Goal: Information Seeking & Learning: Learn about a topic

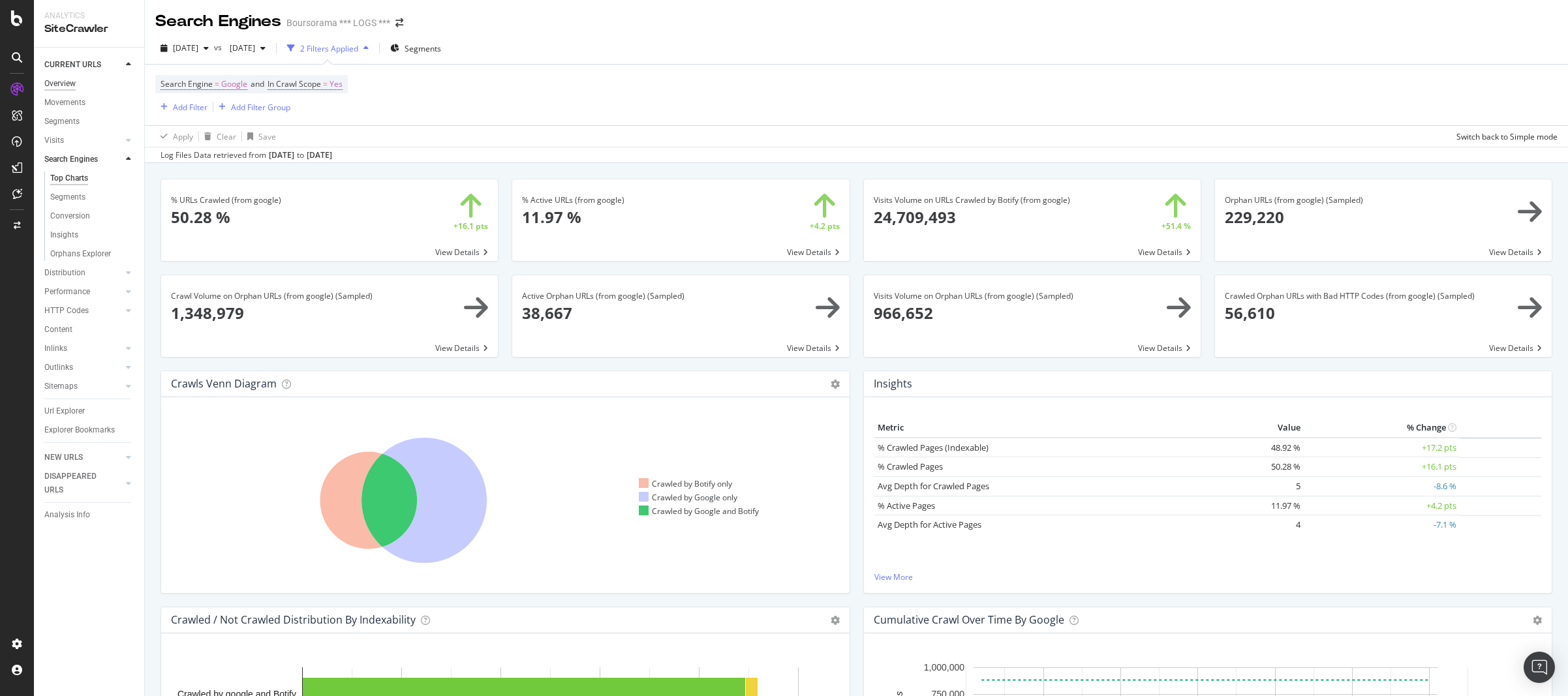
click at [64, 85] on div "Overview" at bounding box center [59, 84] width 31 height 14
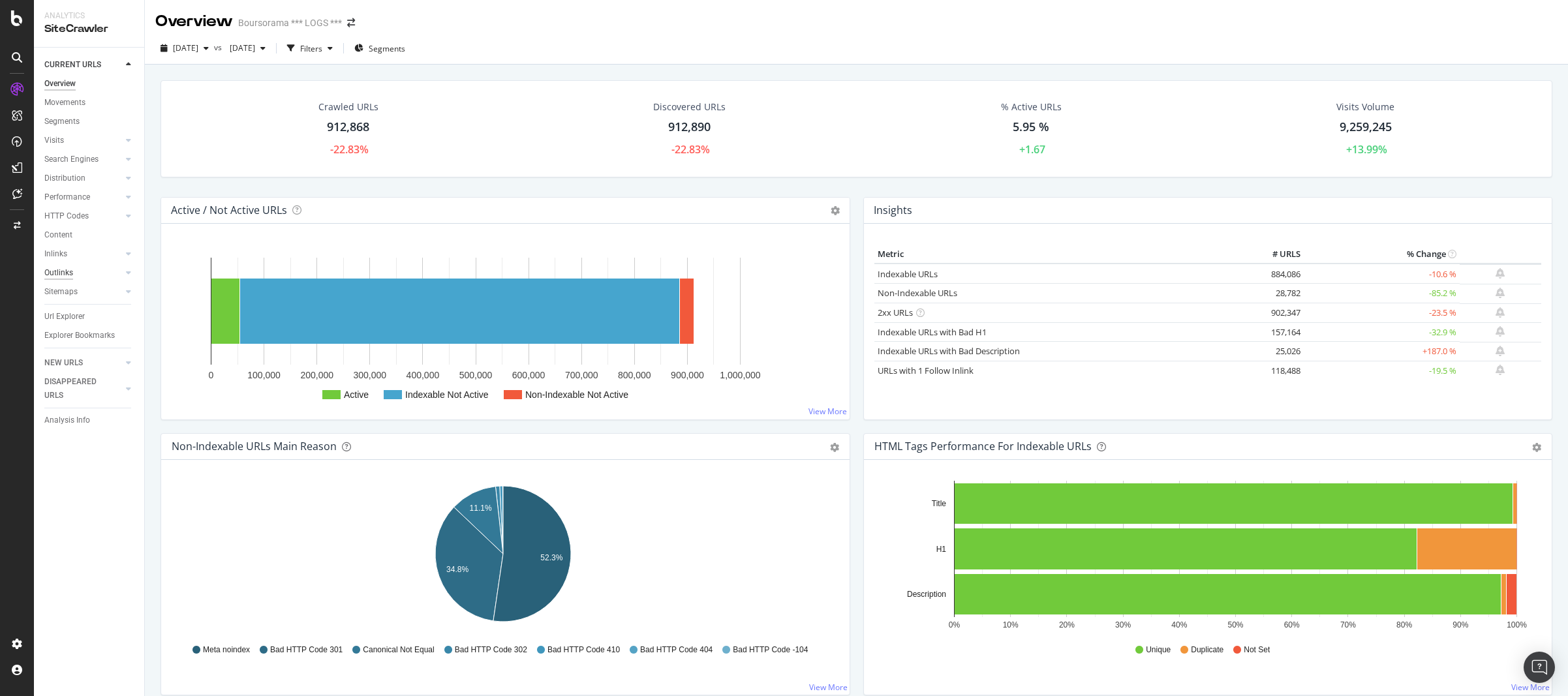
click at [63, 270] on div "Outlinks" at bounding box center [58, 273] width 29 height 14
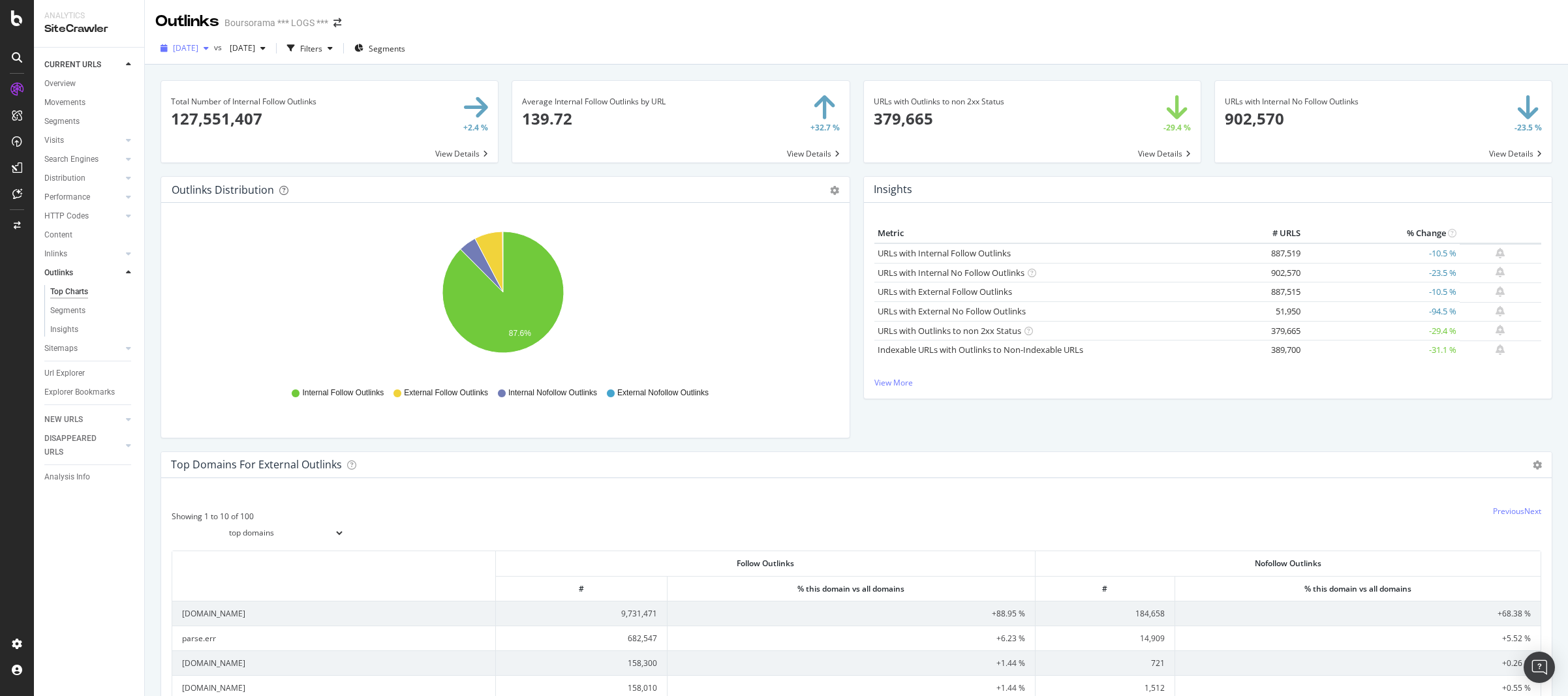
click at [199, 52] on span "[DATE]" at bounding box center [185, 48] width 25 height 11
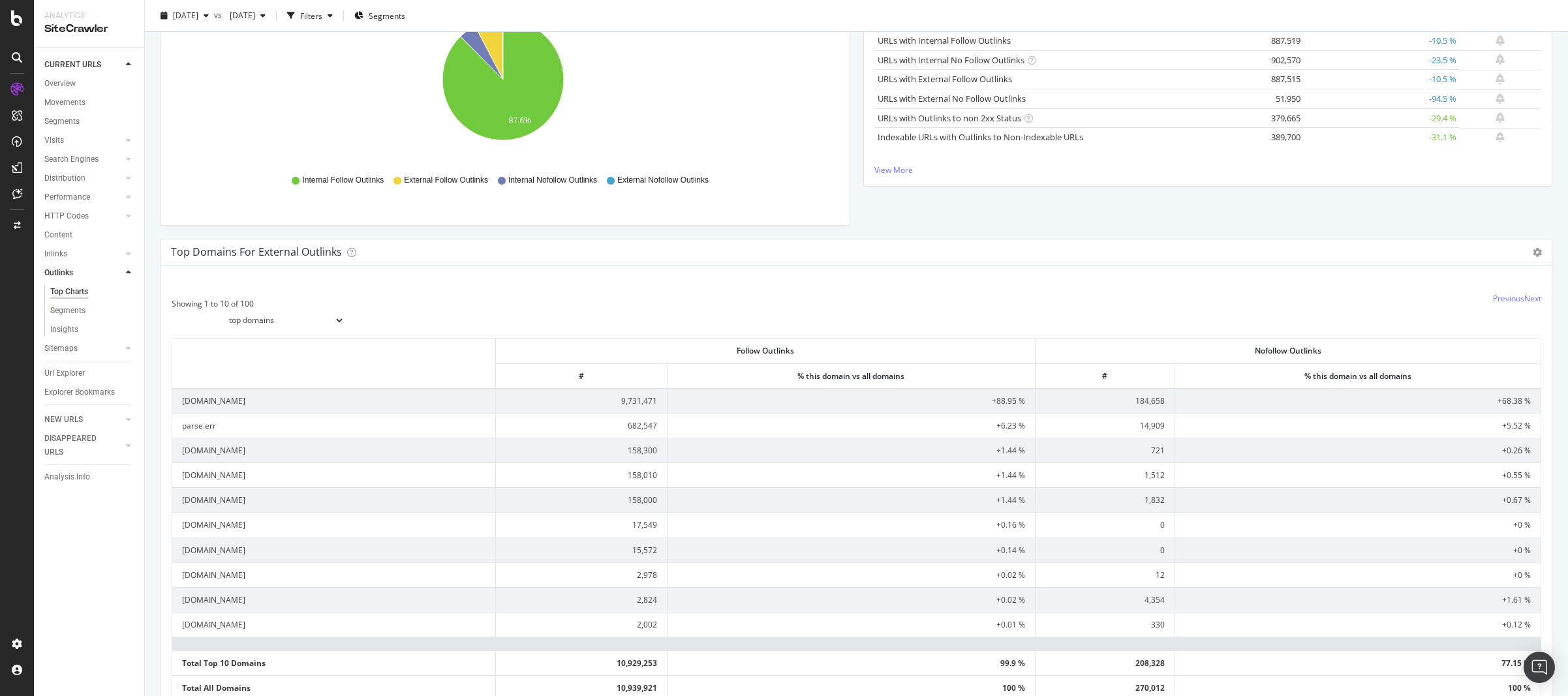
scroll to position [235, 0]
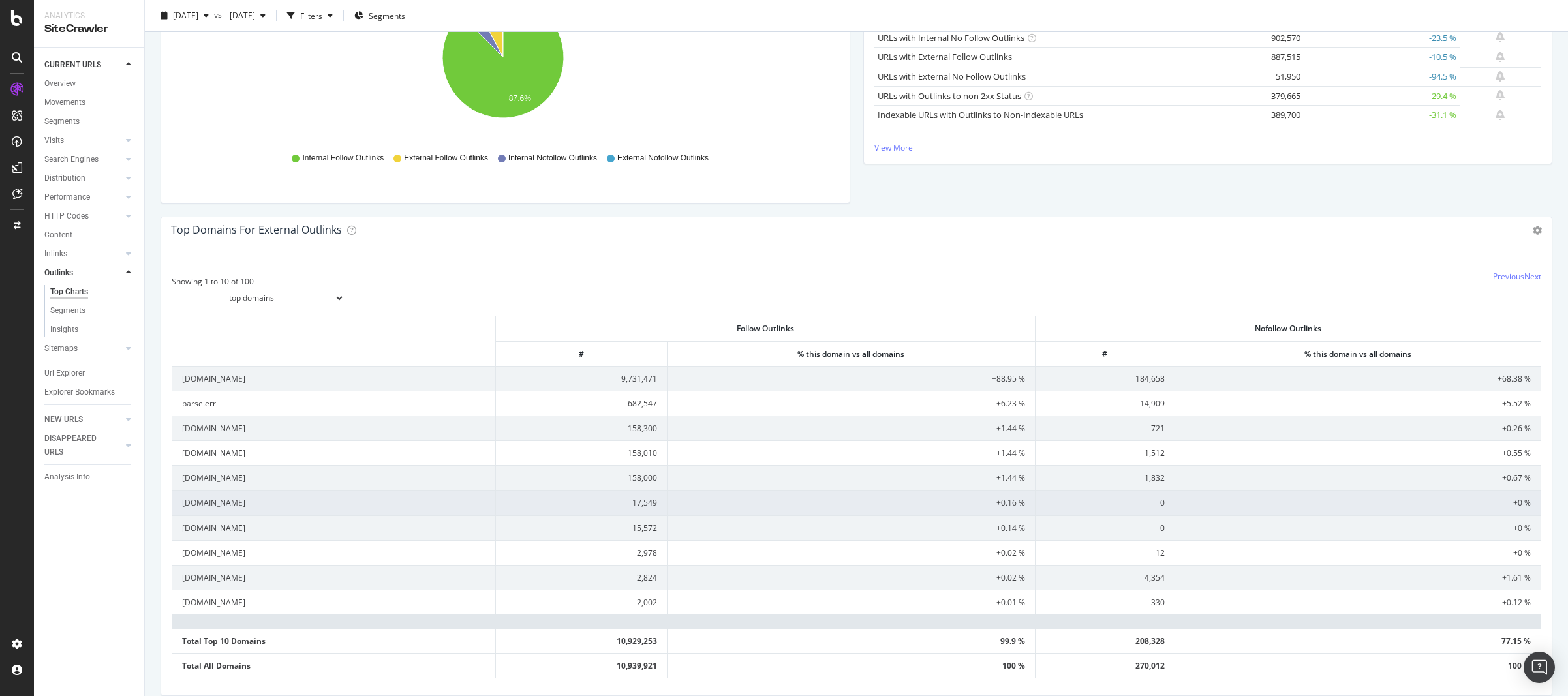
click at [230, 503] on td "[DOMAIN_NAME]" at bounding box center [333, 502] width 324 height 24
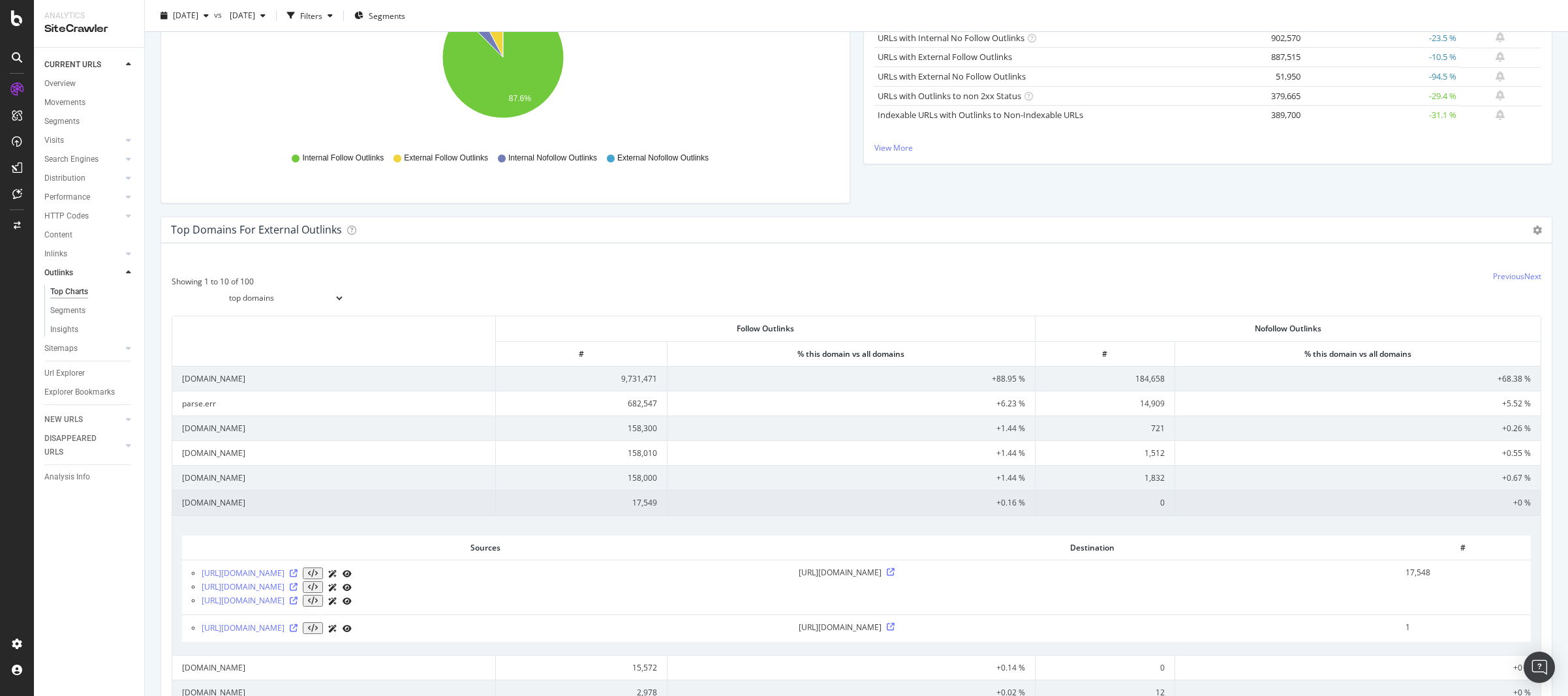
click at [230, 503] on td "[DOMAIN_NAME]" at bounding box center [333, 502] width 324 height 24
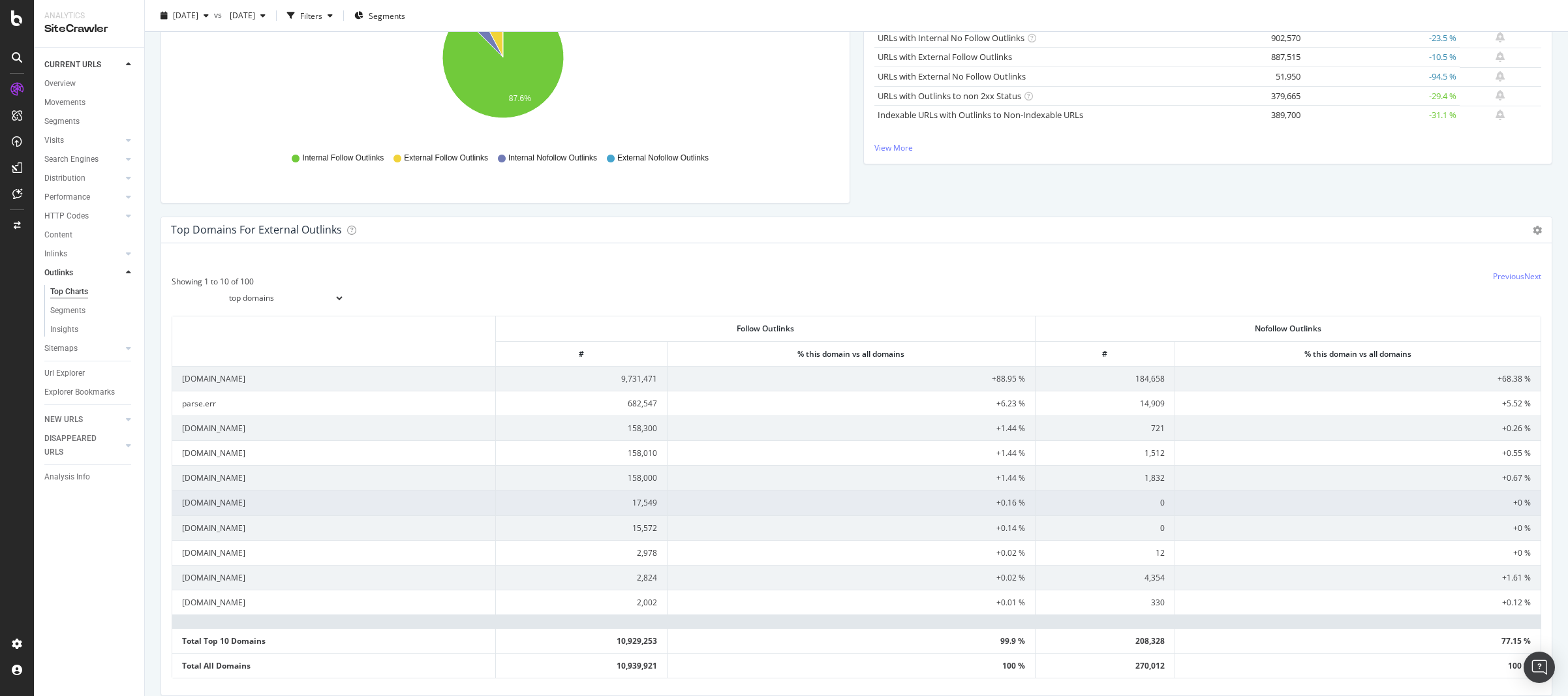
click at [230, 503] on td "[DOMAIN_NAME]" at bounding box center [333, 502] width 324 height 24
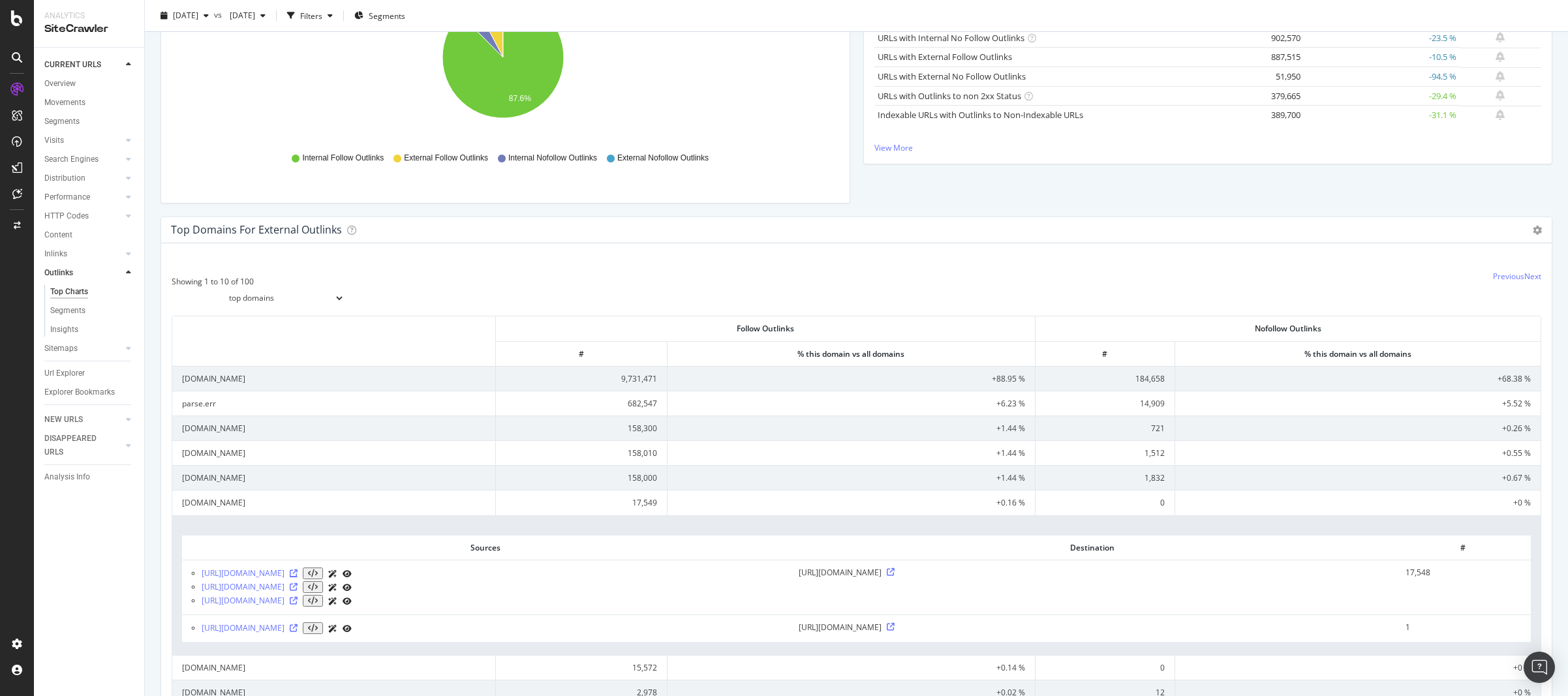
click at [298, 574] on icon at bounding box center [293, 573] width 8 height 8
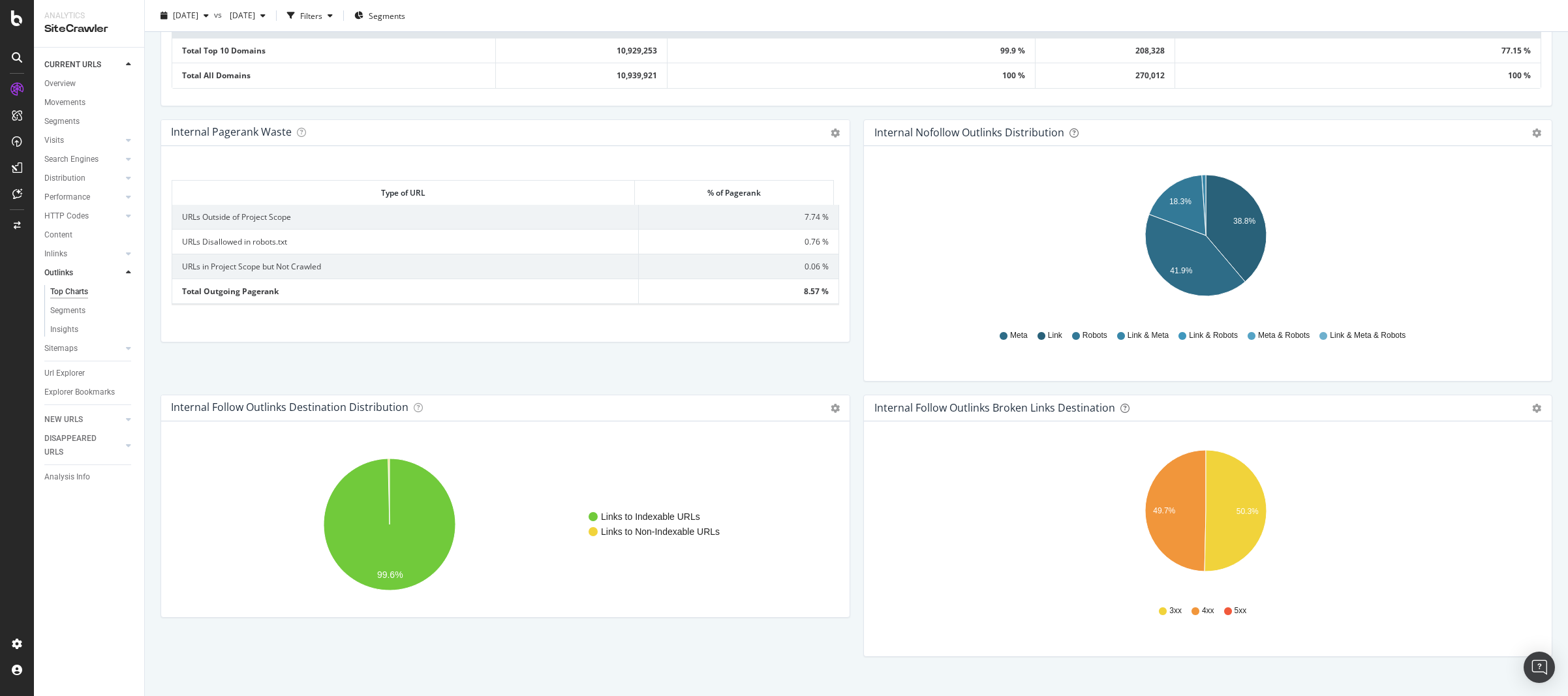
scroll to position [996, 0]
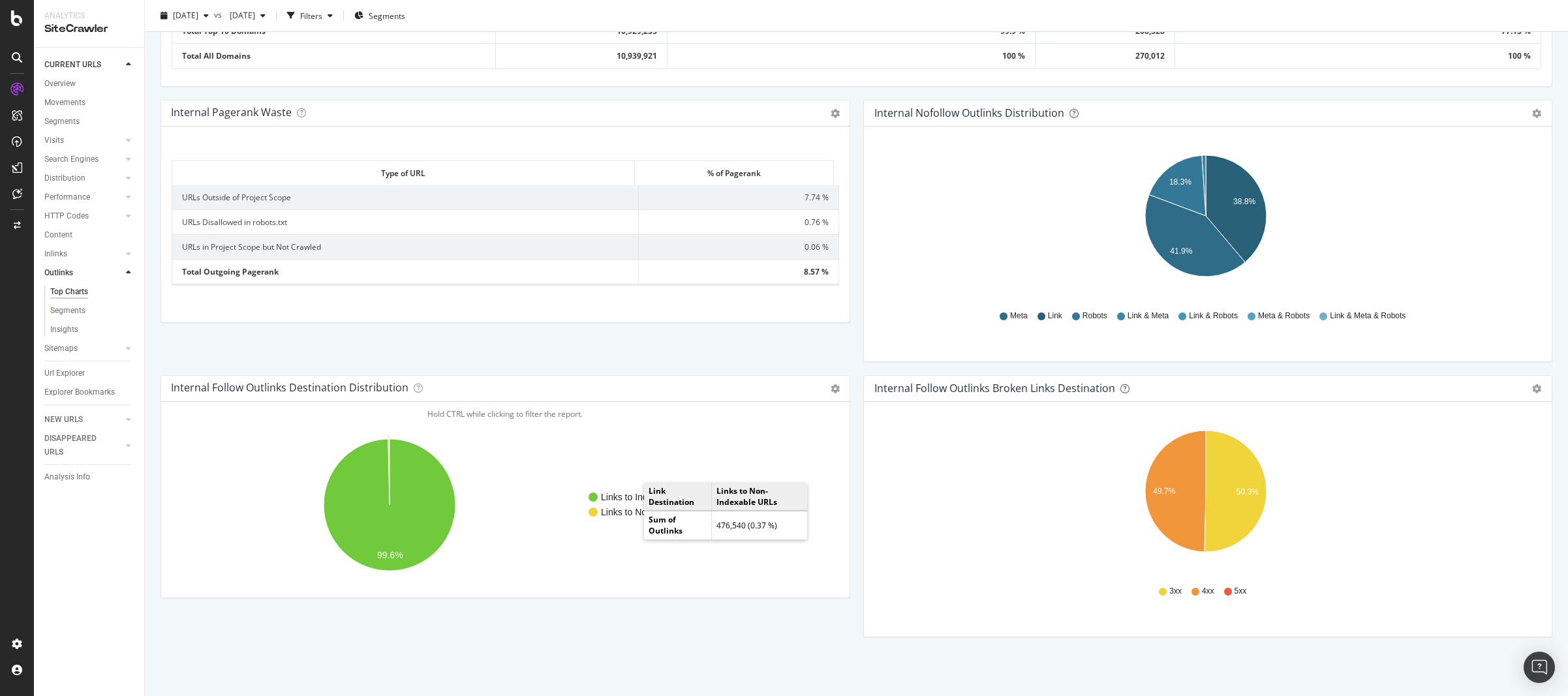
click at [633, 513] on text "Links to Non-Indexable URLs" at bounding box center [661, 511] width 119 height 10
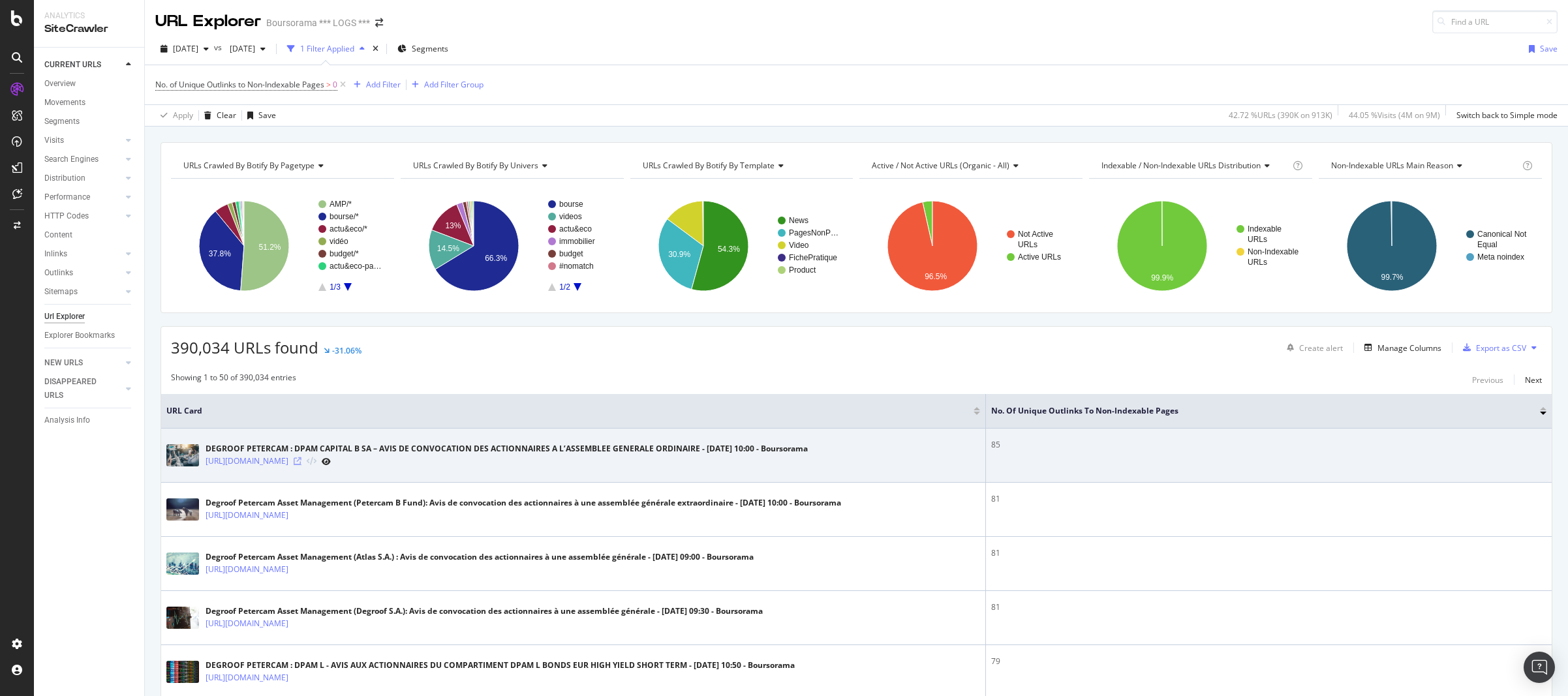
click at [301, 462] on icon at bounding box center [297, 461] width 8 height 8
